Goal: Book appointment/travel/reservation

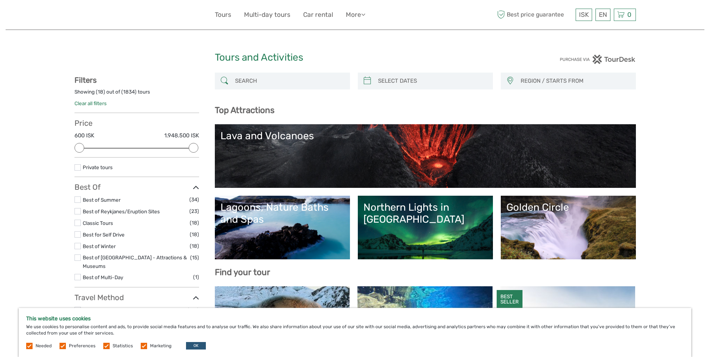
select select
click at [77, 245] on label at bounding box center [77, 246] width 6 height 6
click at [0, 0] on input "checkbox" at bounding box center [0, 0] width 0 height 0
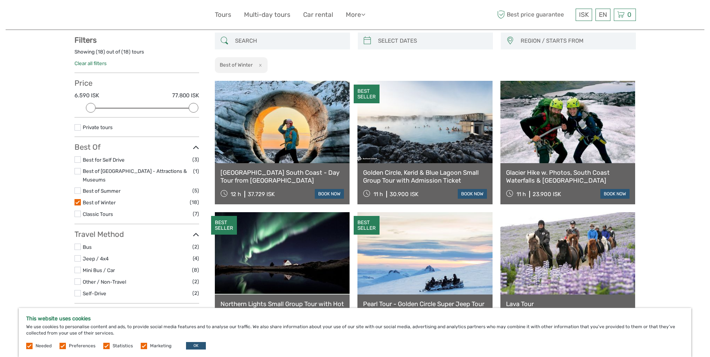
scroll to position [43, 0]
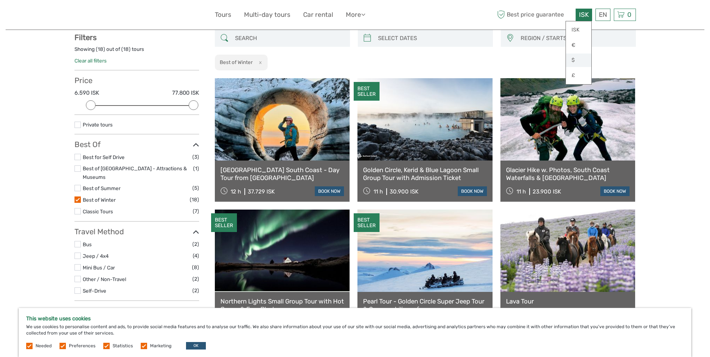
click at [580, 61] on link "$" at bounding box center [578, 60] width 25 height 13
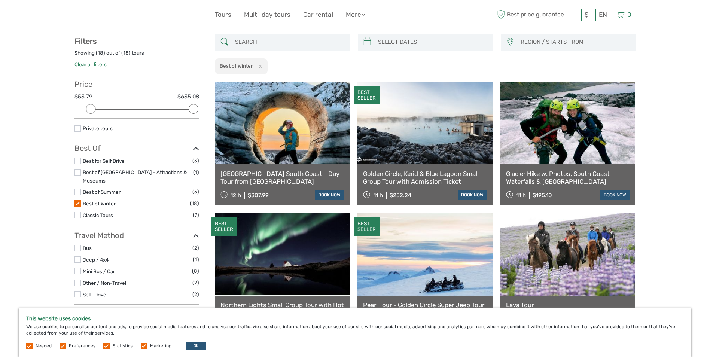
scroll to position [16, 0]
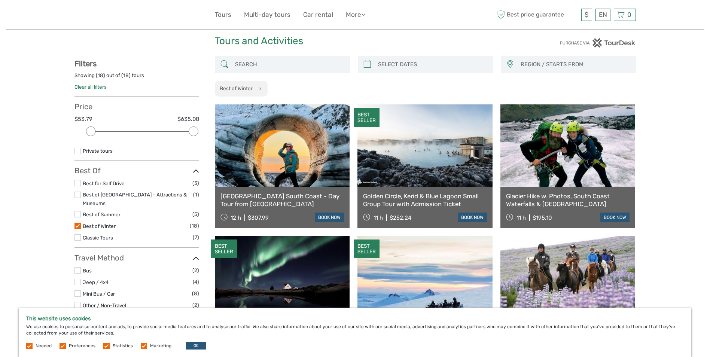
type input "[DATE]"
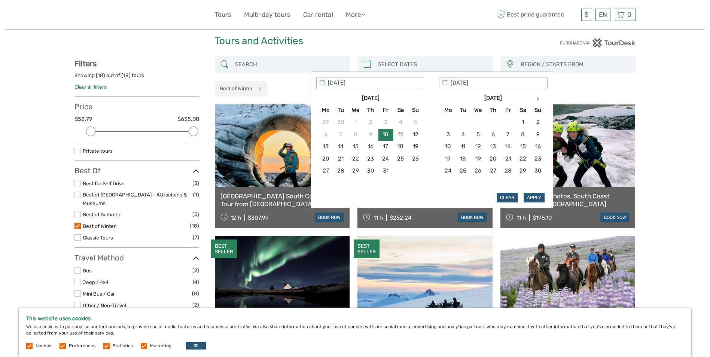
click at [441, 62] on input "search" at bounding box center [432, 64] width 114 height 13
click at [535, 101] on th at bounding box center [537, 98] width 15 height 12
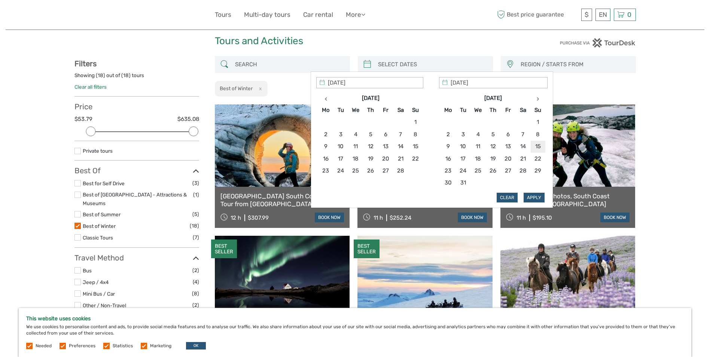
type input "[DATE]"
click at [532, 198] on button "Apply" at bounding box center [534, 198] width 21 height 10
type input "[DATE] - [DATE]"
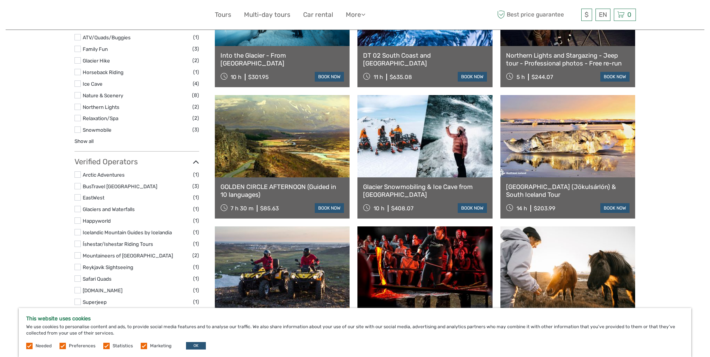
scroll to position [419, 0]
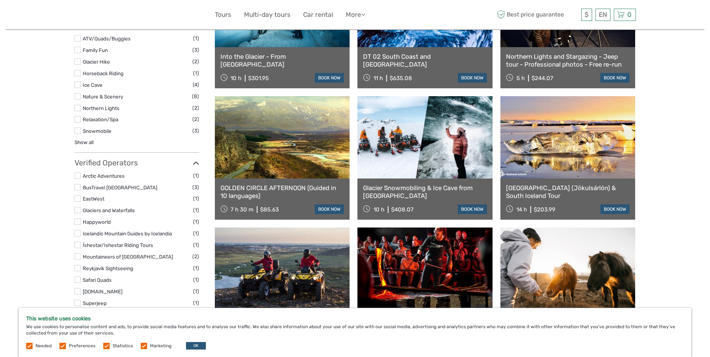
click at [77, 207] on label at bounding box center [77, 210] width 6 height 6
click at [0, 0] on input "checkbox" at bounding box center [0, 0] width 0 height 0
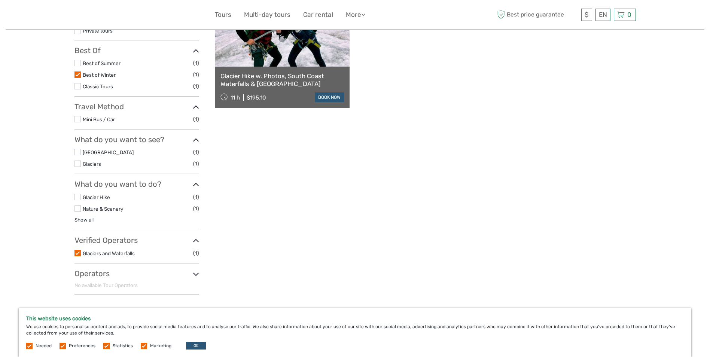
scroll to position [137, 0]
click at [76, 251] on label at bounding box center [77, 252] width 6 height 6
click at [0, 0] on input "checkbox" at bounding box center [0, 0] width 0 height 0
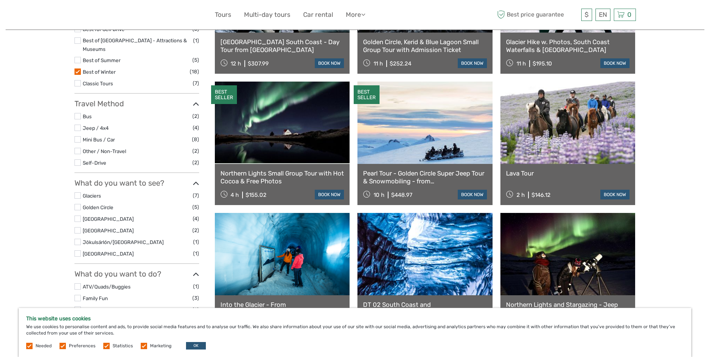
scroll to position [184, 0]
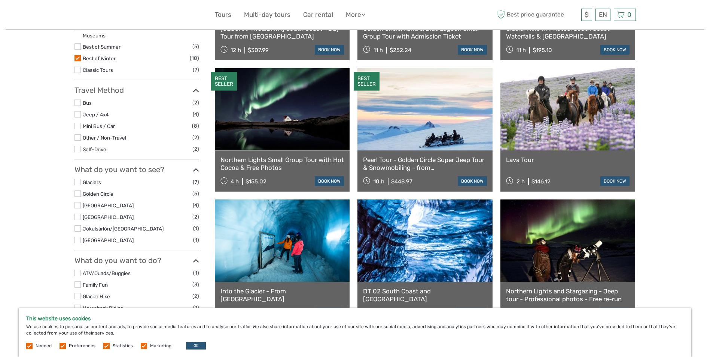
click at [573, 79] on link at bounding box center [567, 109] width 135 height 82
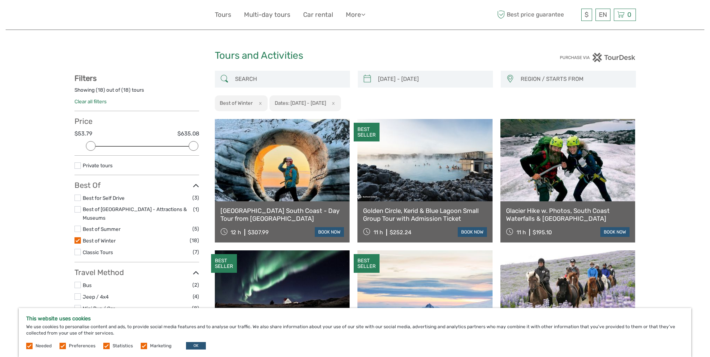
scroll to position [7, 0]
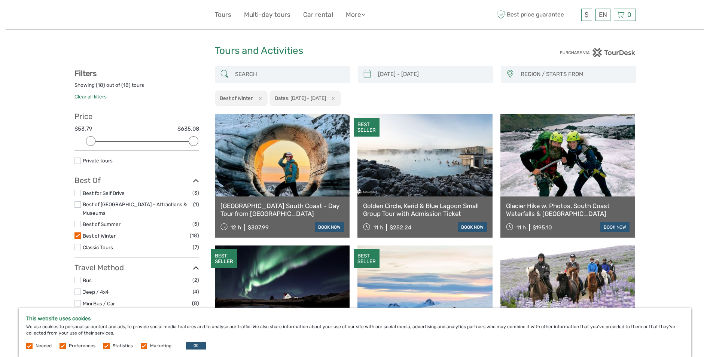
click at [561, 78] on span "REGION / STARTS FROM" at bounding box center [574, 74] width 115 height 12
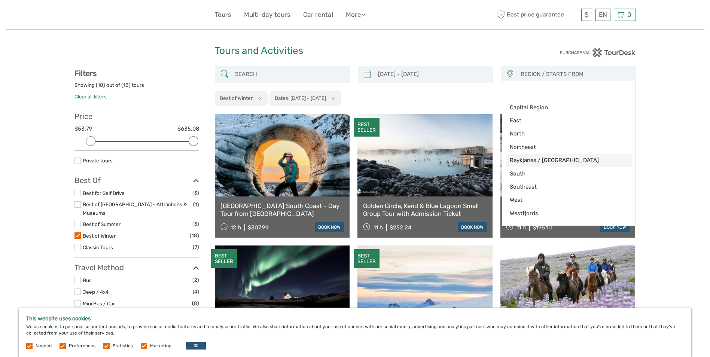
click at [559, 159] on span "Reykjanes / [GEOGRAPHIC_DATA]" at bounding box center [563, 160] width 106 height 8
select select "Reykjanes / [GEOGRAPHIC_DATA]"
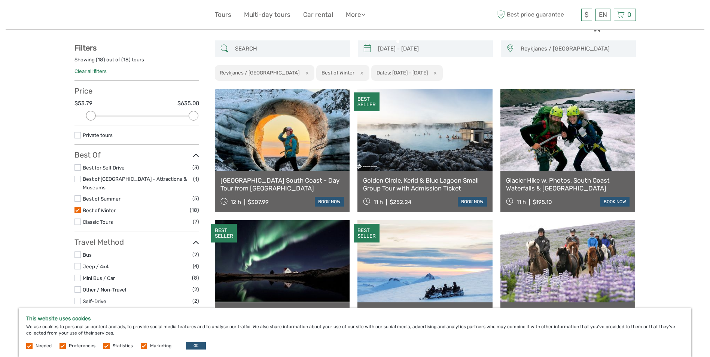
scroll to position [23, 0]
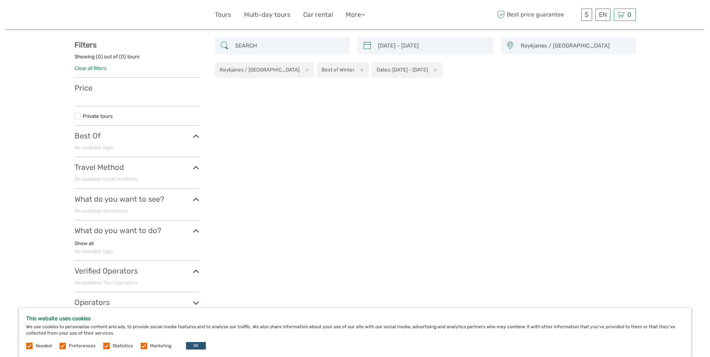
scroll to position [10, 0]
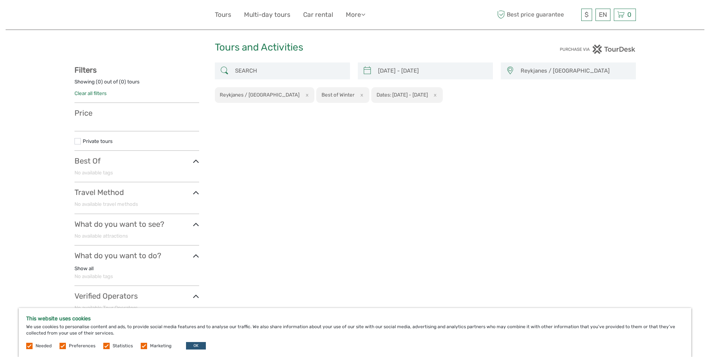
click at [94, 94] on link "Clear all filters" at bounding box center [90, 93] width 32 height 6
